Goal: Information Seeking & Learning: Check status

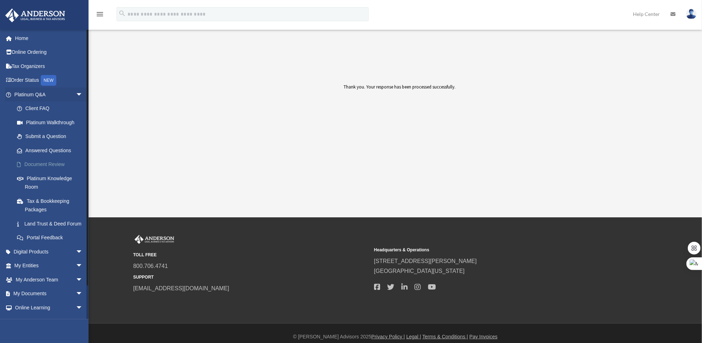
click at [39, 161] on link "Document Review" at bounding box center [52, 165] width 84 height 14
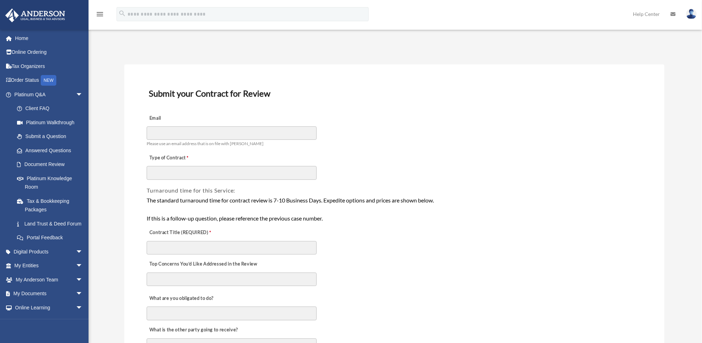
click at [676, 15] on icon at bounding box center [673, 14] width 5 height 5
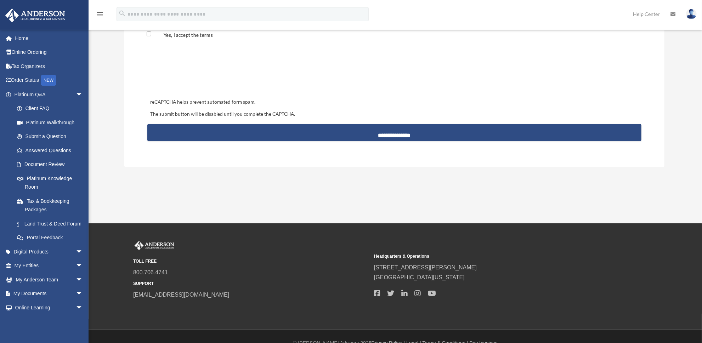
scroll to position [682, 0]
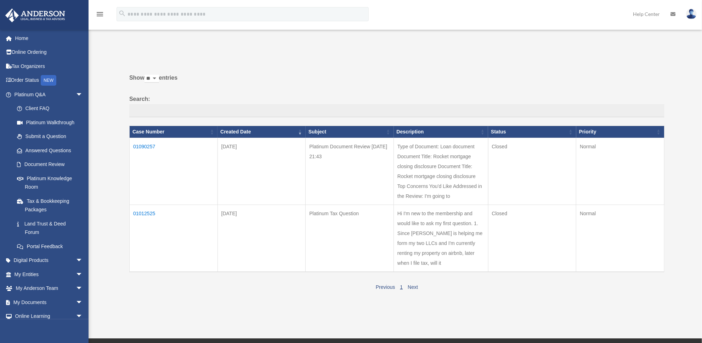
scroll to position [32, 0]
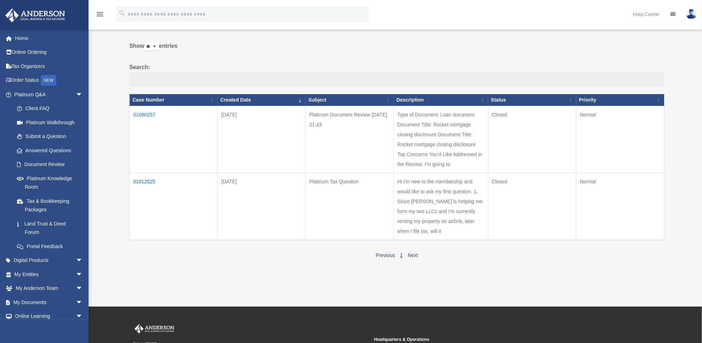
click at [146, 112] on td "01090257" at bounding box center [174, 139] width 88 height 67
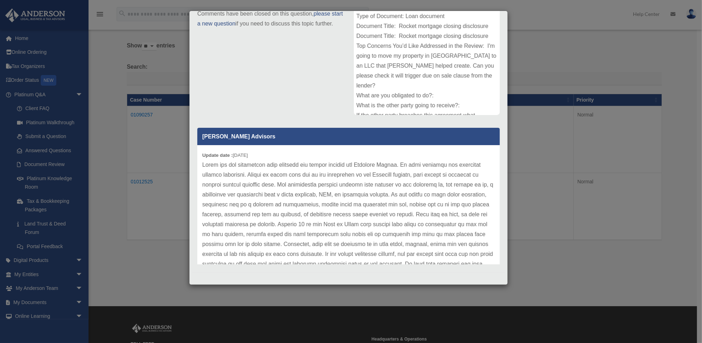
scroll to position [29, 0]
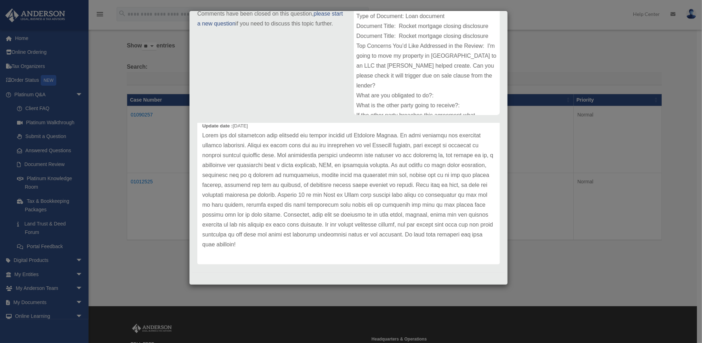
click at [543, 54] on div "Case Detail × Platinum Document Review [DATE] 21:43 Case Number 01090257 Create…" at bounding box center [351, 171] width 702 height 343
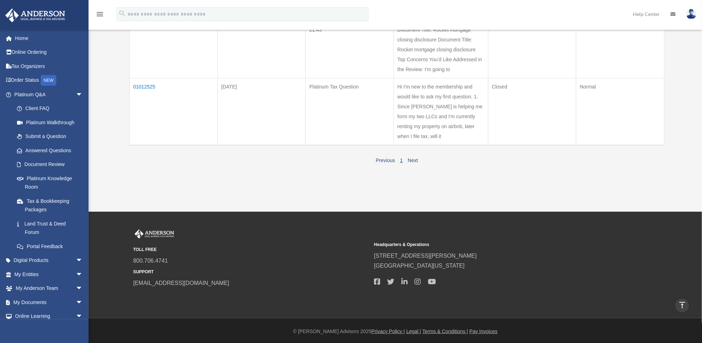
scroll to position [0, 0]
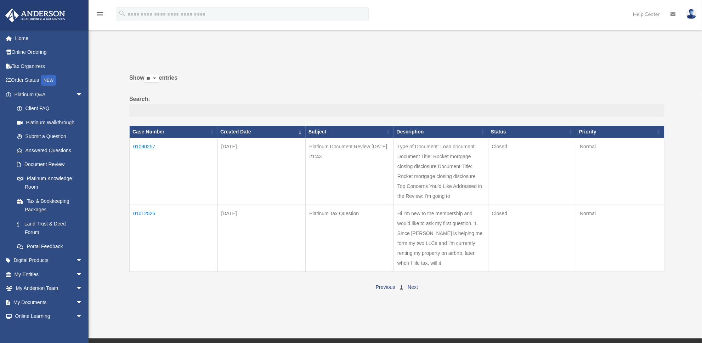
click at [509, 49] on p at bounding box center [394, 54] width 540 height 10
